Goal: Find specific page/section: Find specific page/section

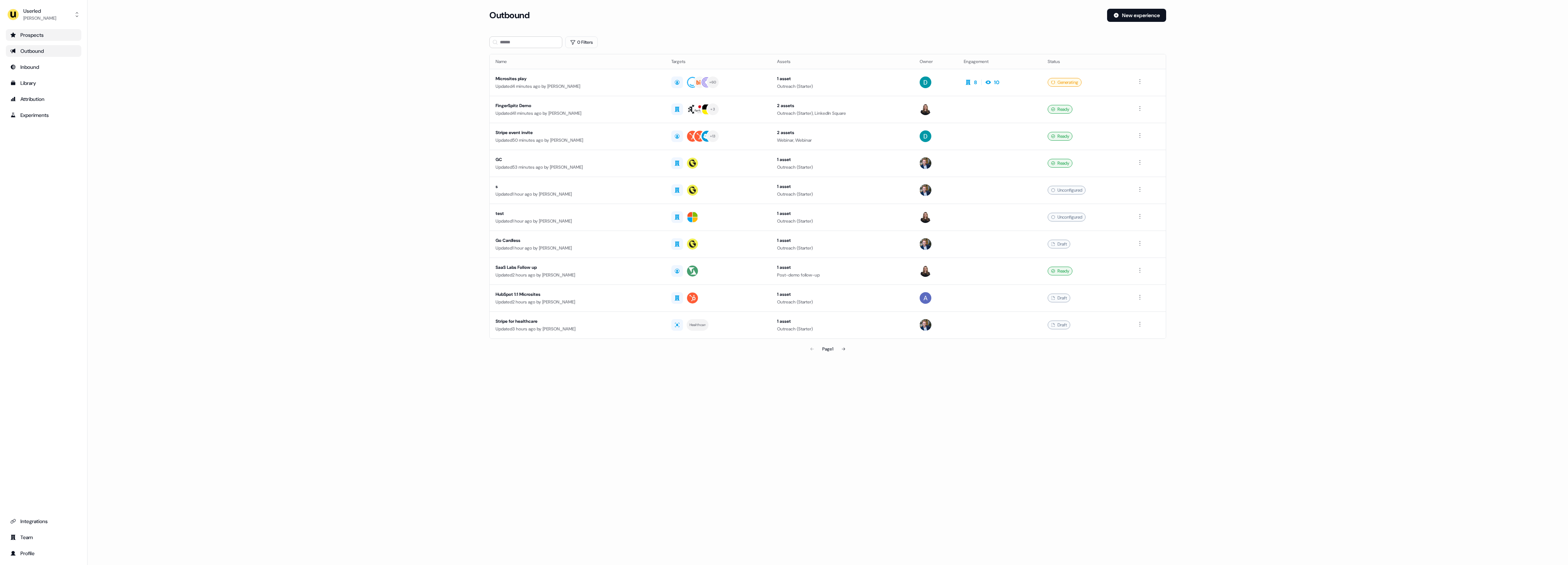
click at [46, 32] on div "Prospects" at bounding box center [44, 35] width 66 height 7
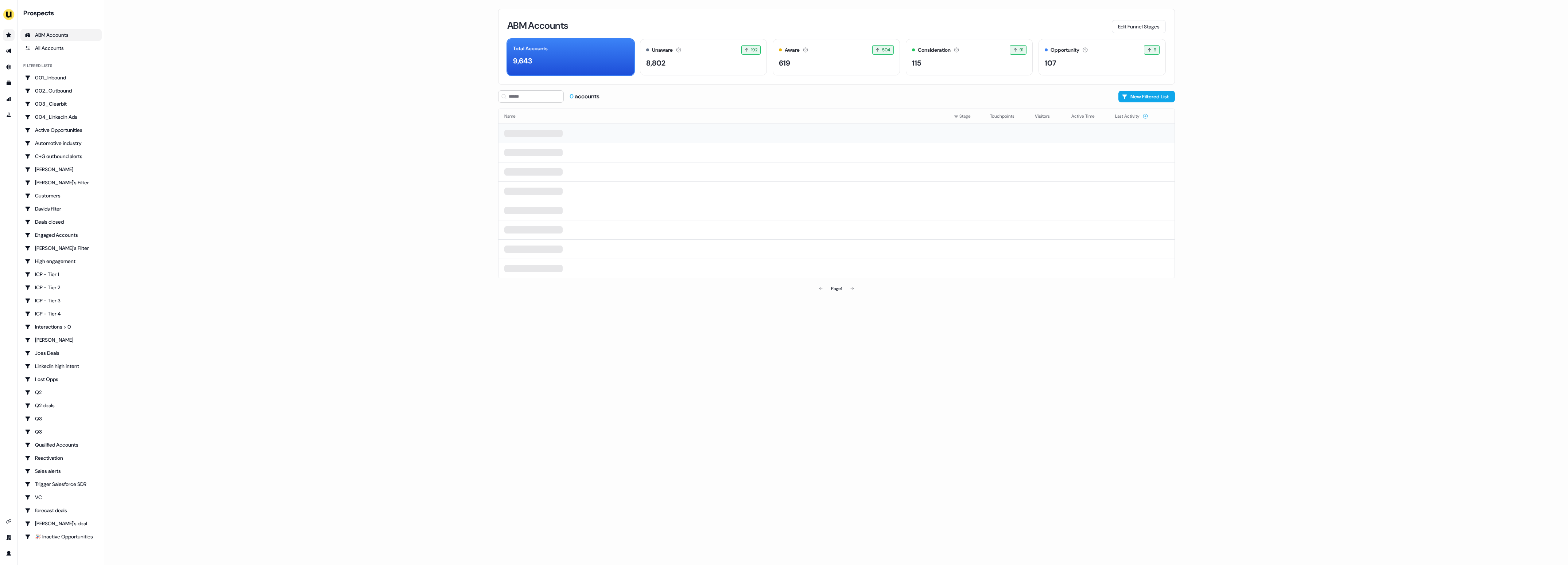
click at [538, 135] on div at bounding box center [534, 133] width 58 height 7
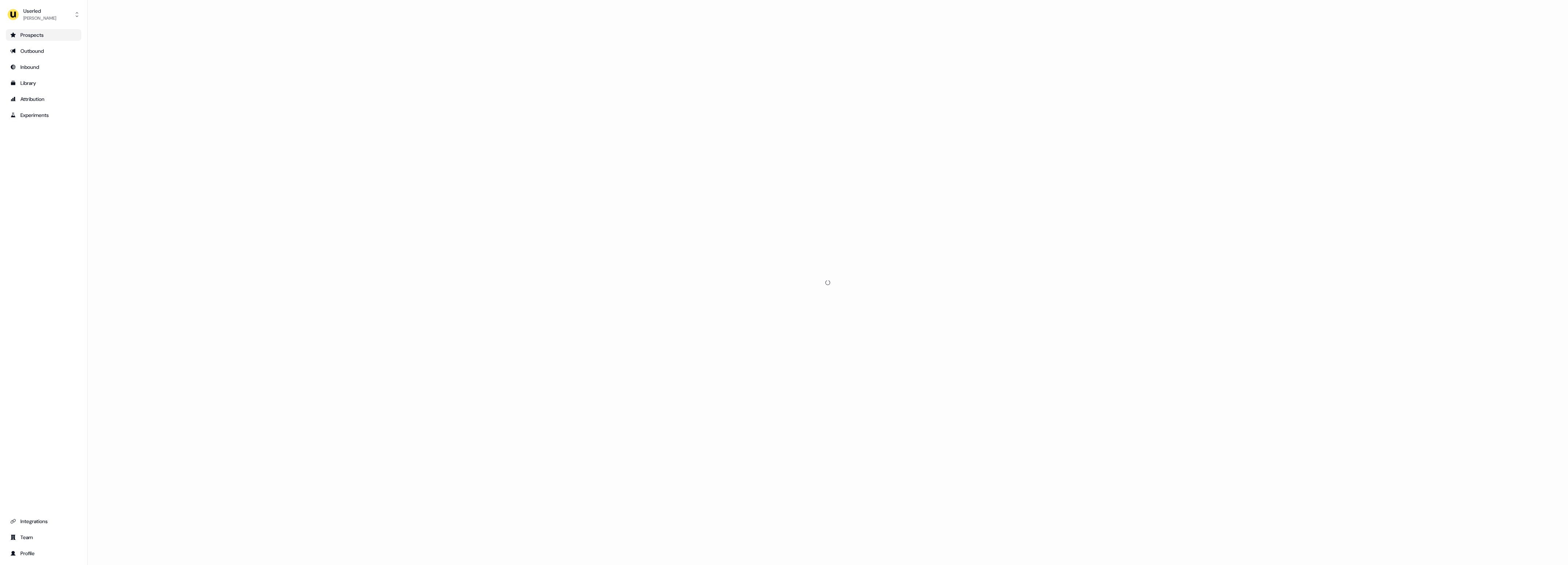
click at [20, 37] on div "Prospects" at bounding box center [44, 35] width 66 height 7
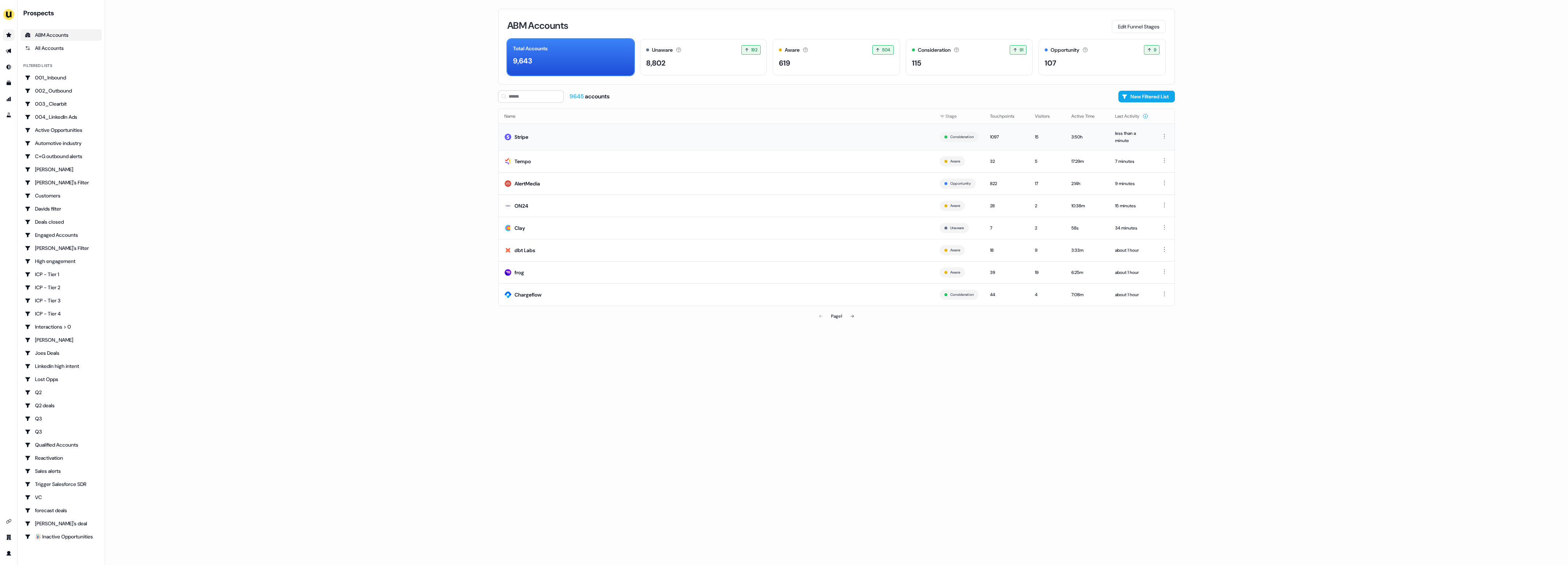
click at [558, 134] on td "Stripe" at bounding box center [715, 137] width 435 height 27
